Goal: Find specific page/section

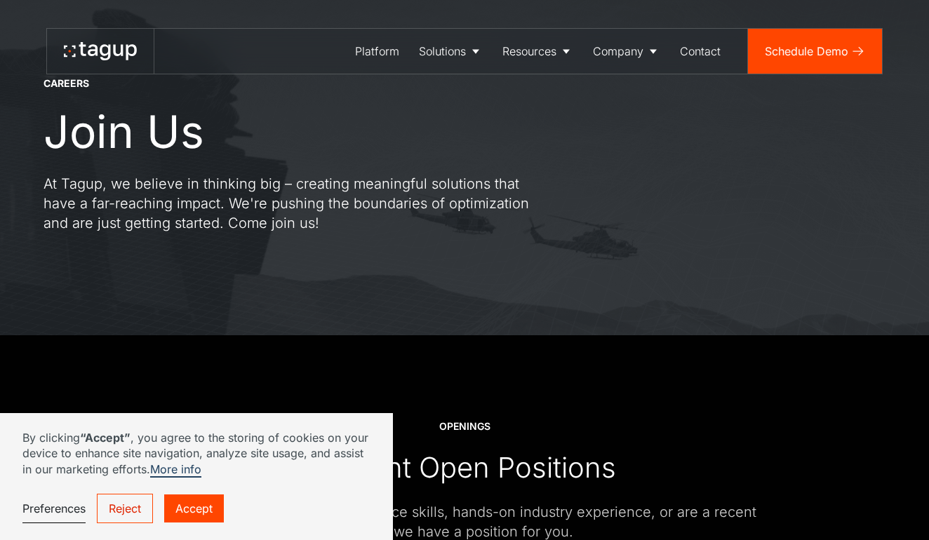
scroll to position [44, 0]
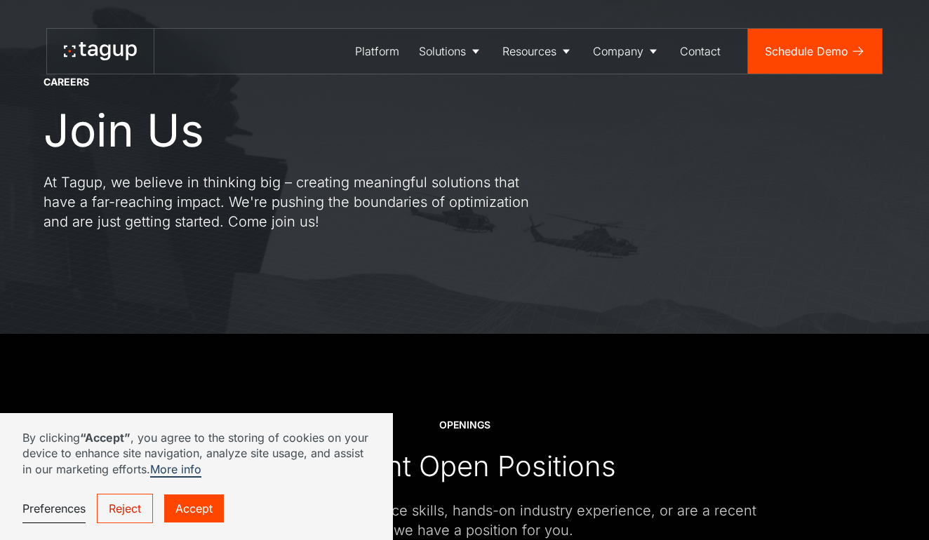
click at [119, 507] on link "Reject" at bounding box center [125, 508] width 56 height 29
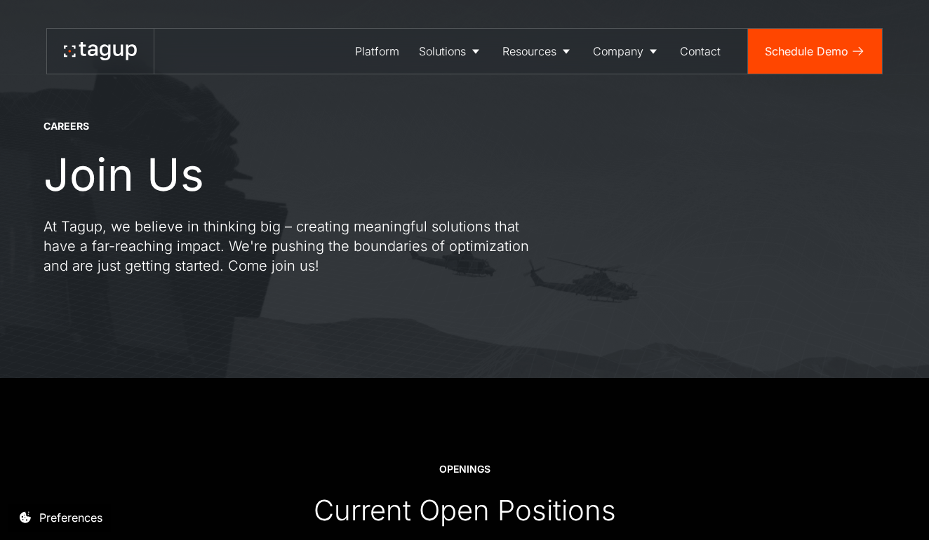
scroll to position [0, 0]
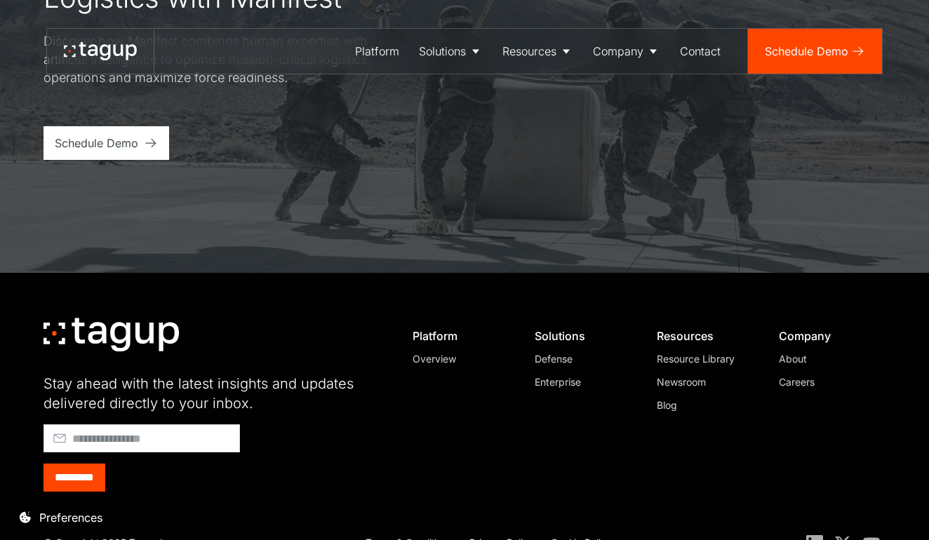
scroll to position [5474, 0]
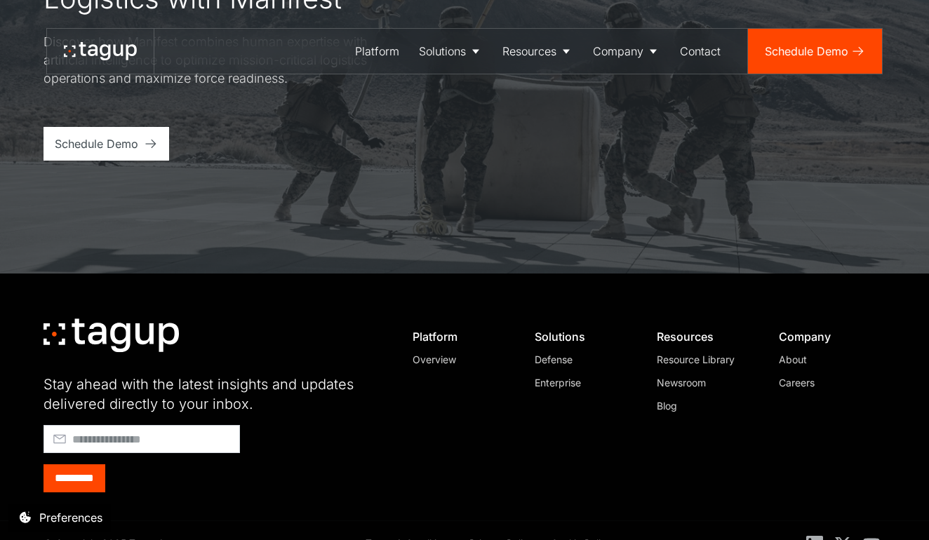
click at [674, 375] on div "Newsroom" at bounding box center [703, 382] width 95 height 15
click at [795, 375] on div "Careers" at bounding box center [825, 382] width 95 height 15
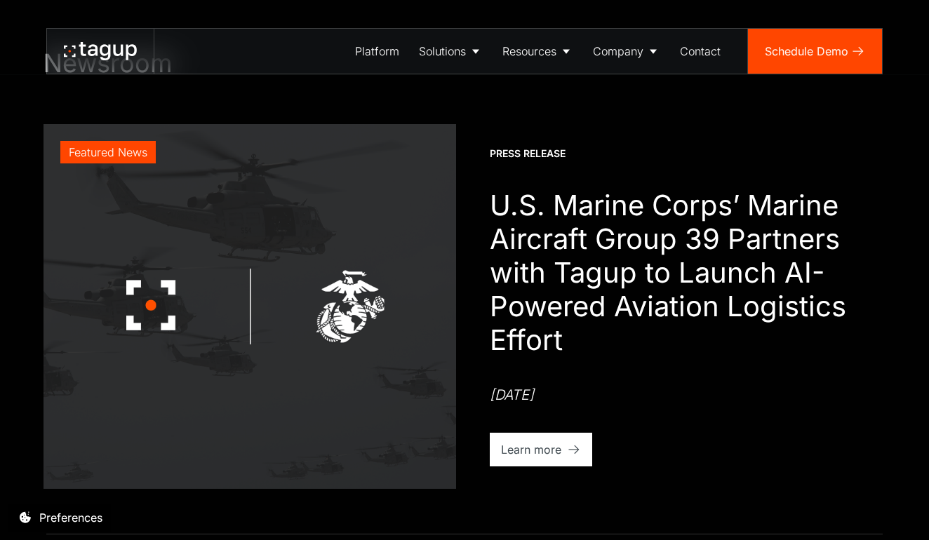
scroll to position [34, 0]
